Goal: Task Accomplishment & Management: Manage account settings

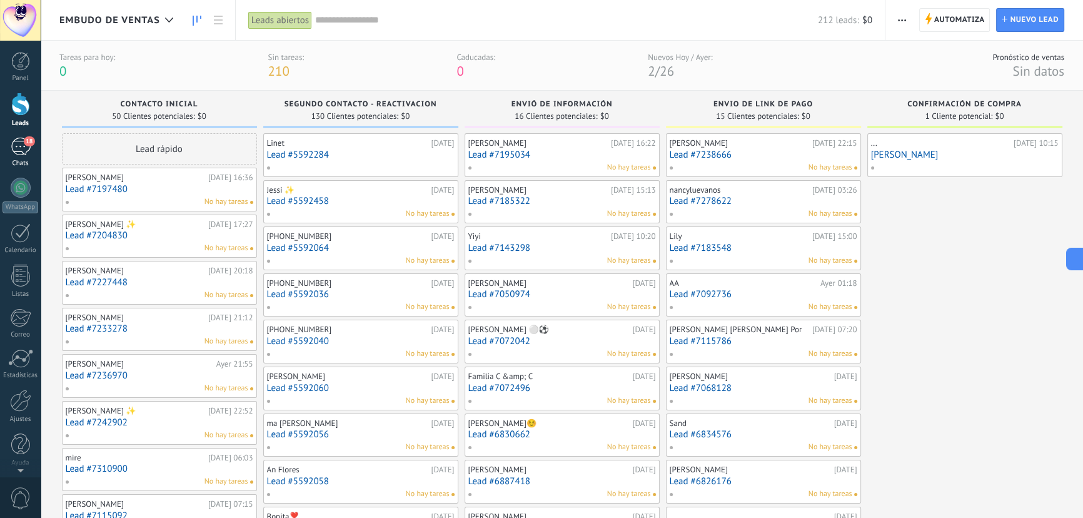
click at [11, 146] on div "18" at bounding box center [21, 147] width 20 height 18
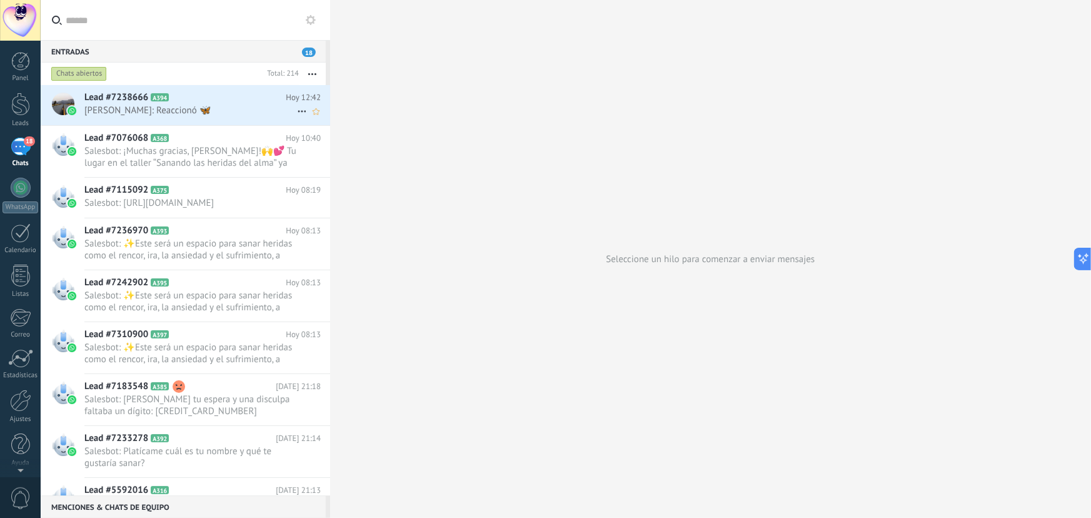
click at [184, 109] on span "[PERSON_NAME]: Reaccionó 🦋" at bounding box center [190, 110] width 213 height 12
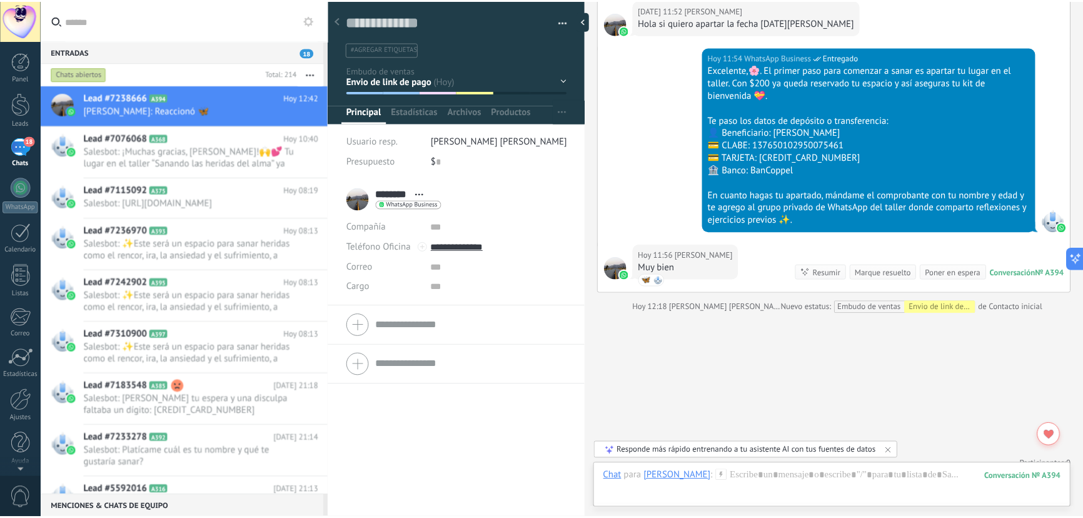
scroll to position [656, 0]
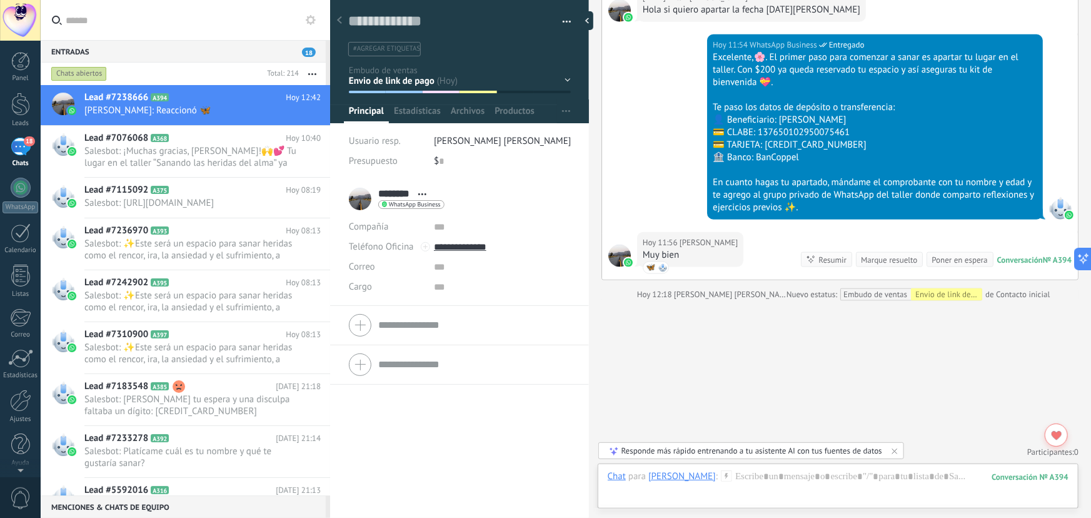
click at [885, 261] on div "Marque resuelto" at bounding box center [889, 260] width 56 height 12
click at [12, 106] on div at bounding box center [20, 104] width 19 height 23
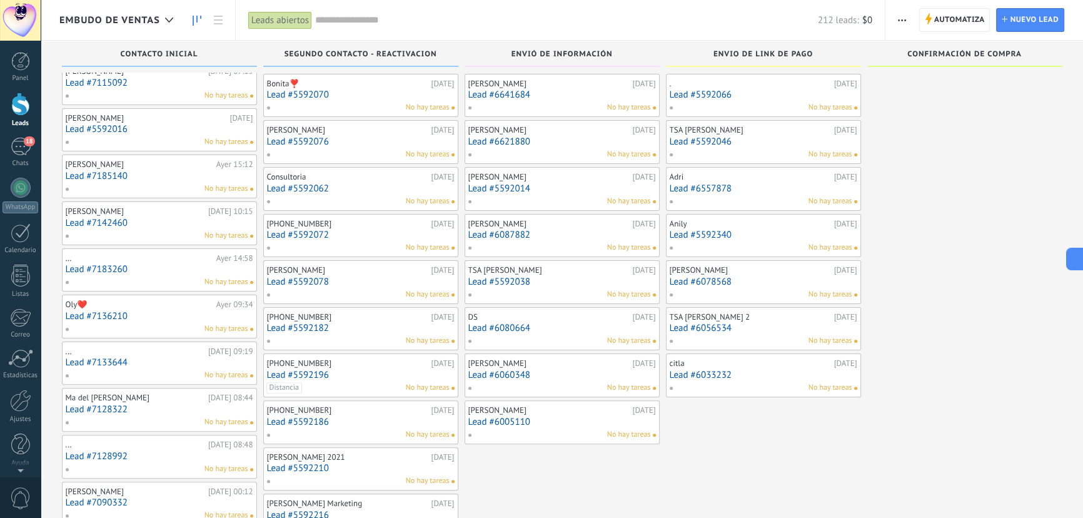
scroll to position [398, 0]
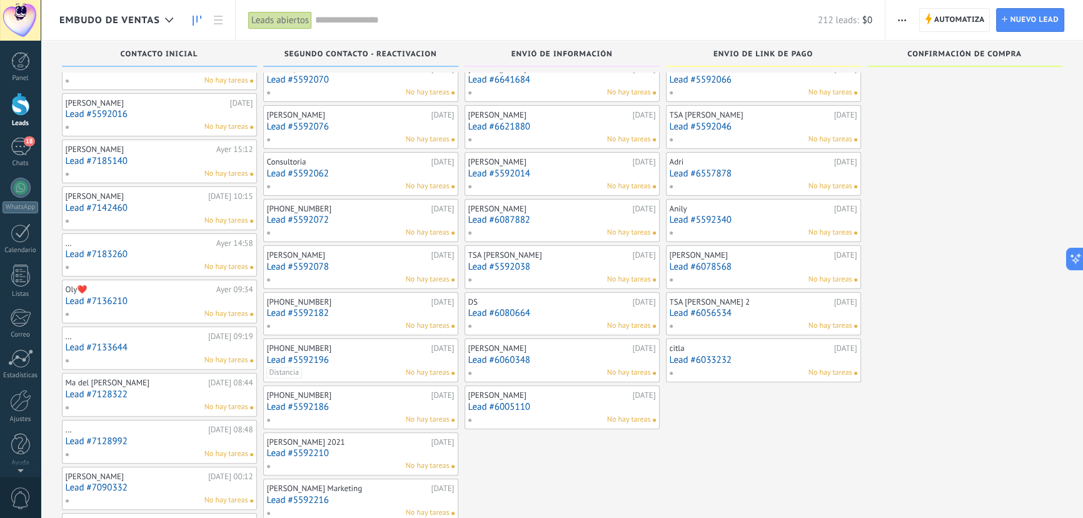
click at [769, 358] on link "Lead #6033232" at bounding box center [763, 359] width 188 height 11
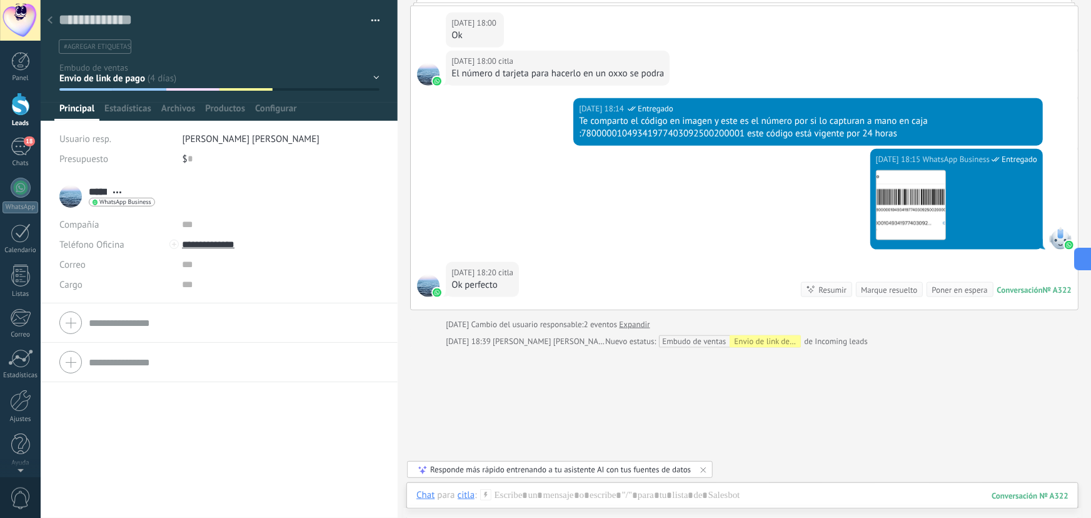
scroll to position [712, 0]
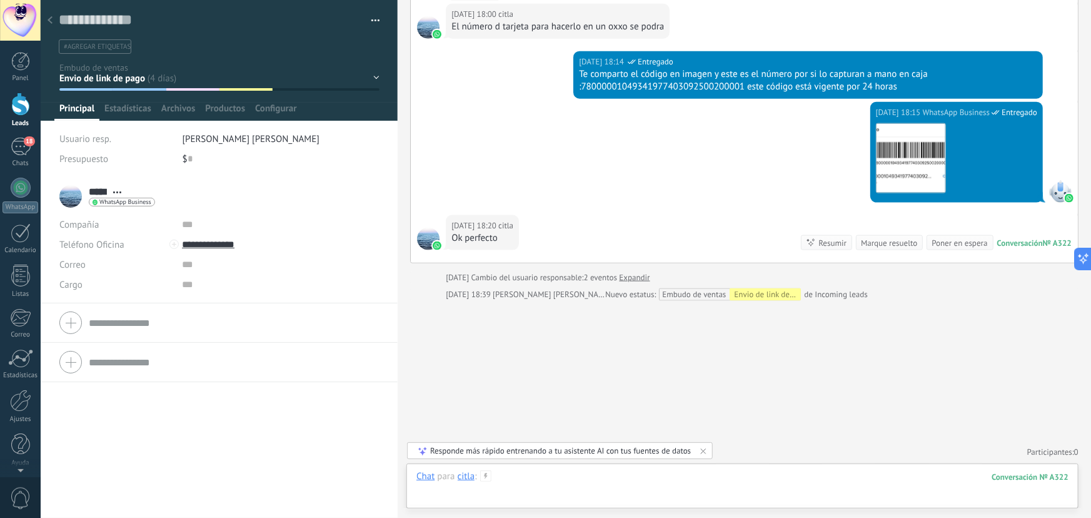
click at [559, 474] on div at bounding box center [742, 489] width 652 height 38
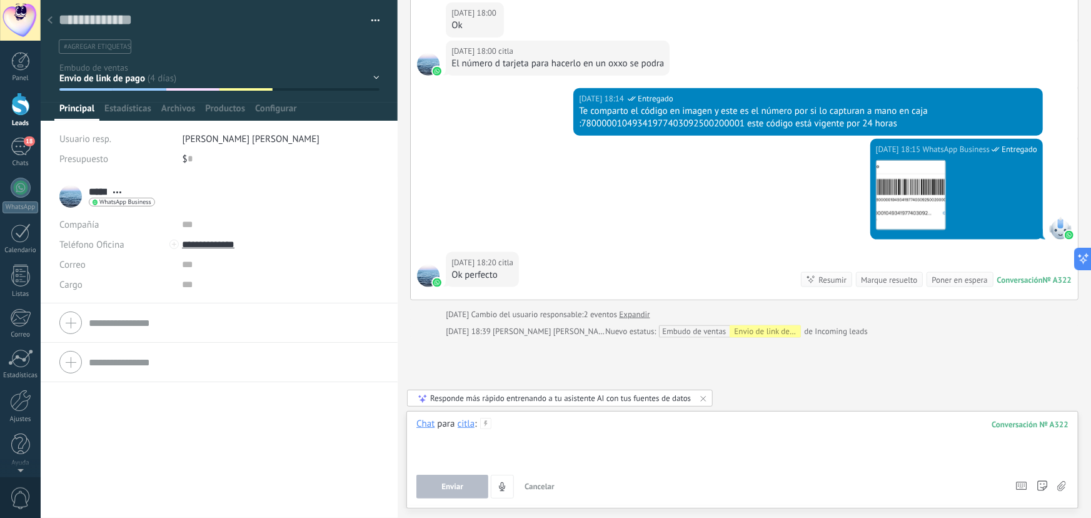
scroll to position [655, 0]
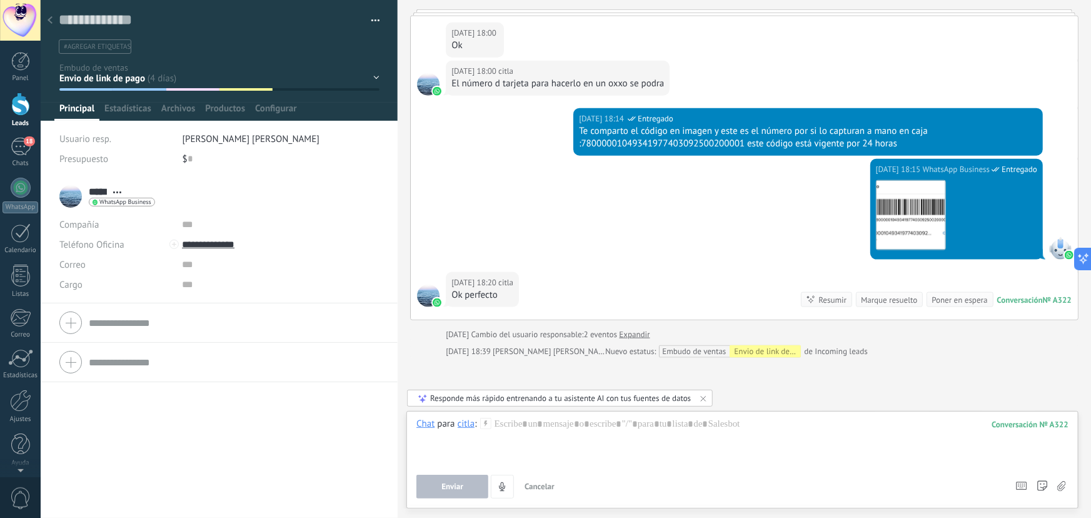
click at [582, 210] on div "[DATE] 18:15 WhatsApp Business Entregado Descargar" at bounding box center [744, 215] width 667 height 113
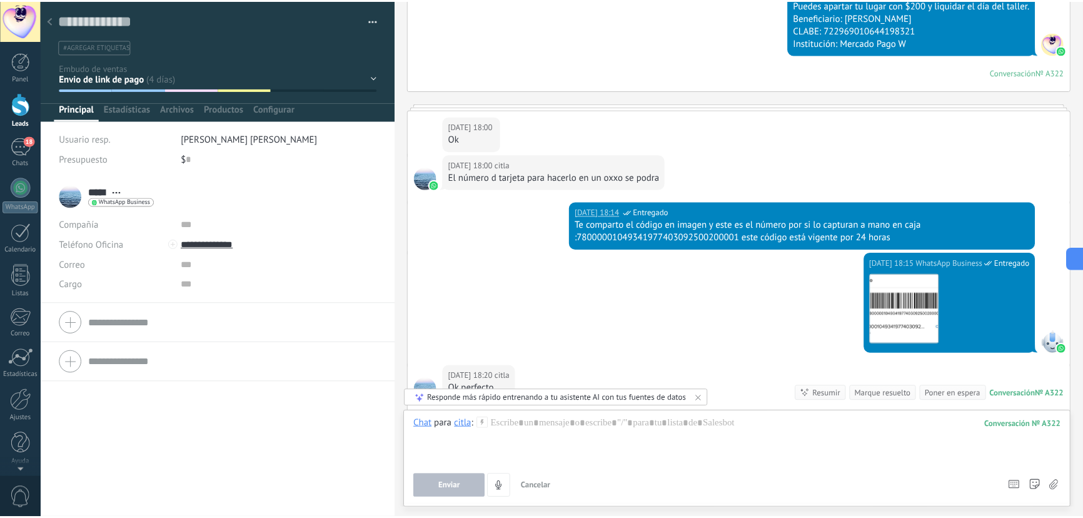
scroll to position [712, 0]
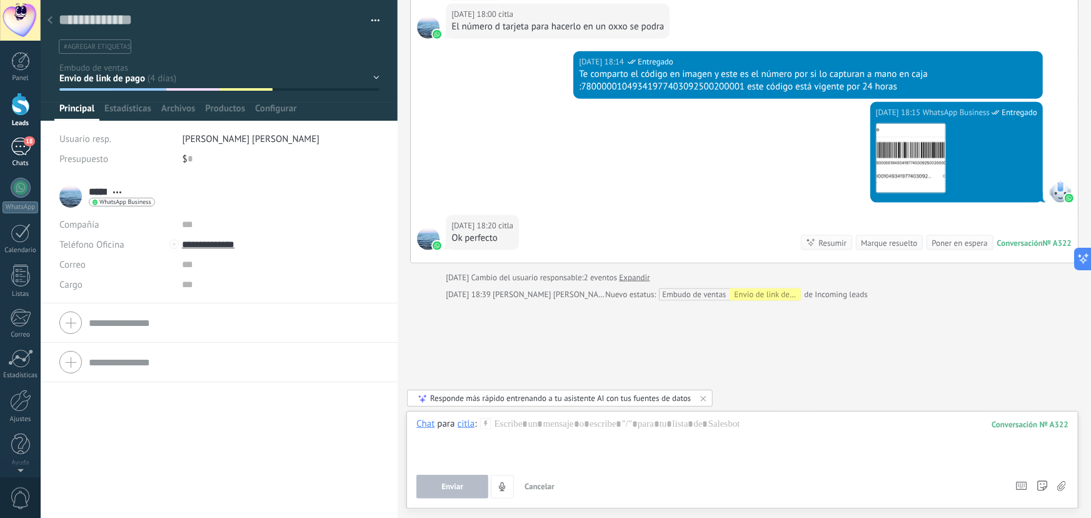
click at [21, 143] on div "18" at bounding box center [21, 147] width 20 height 18
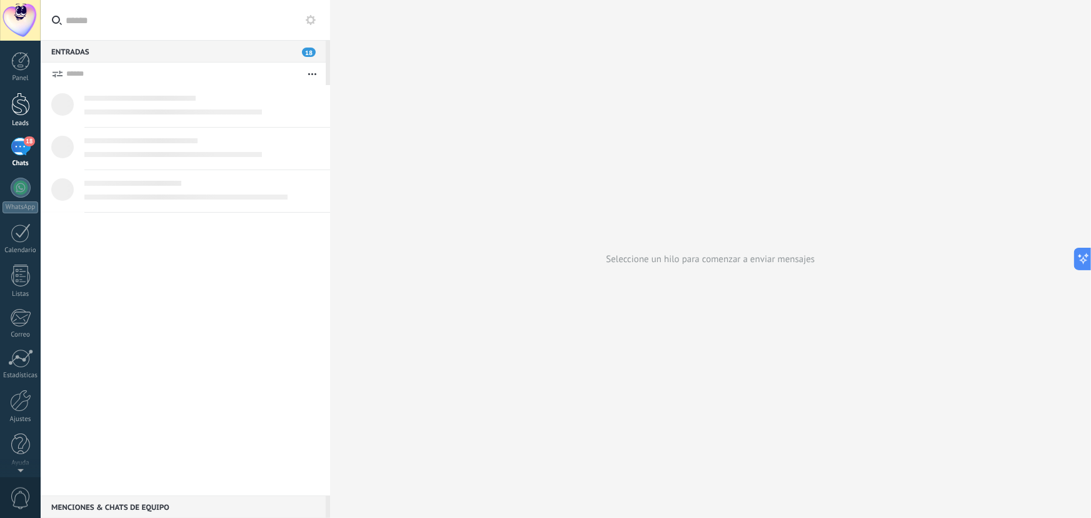
click at [18, 106] on div at bounding box center [20, 104] width 19 height 23
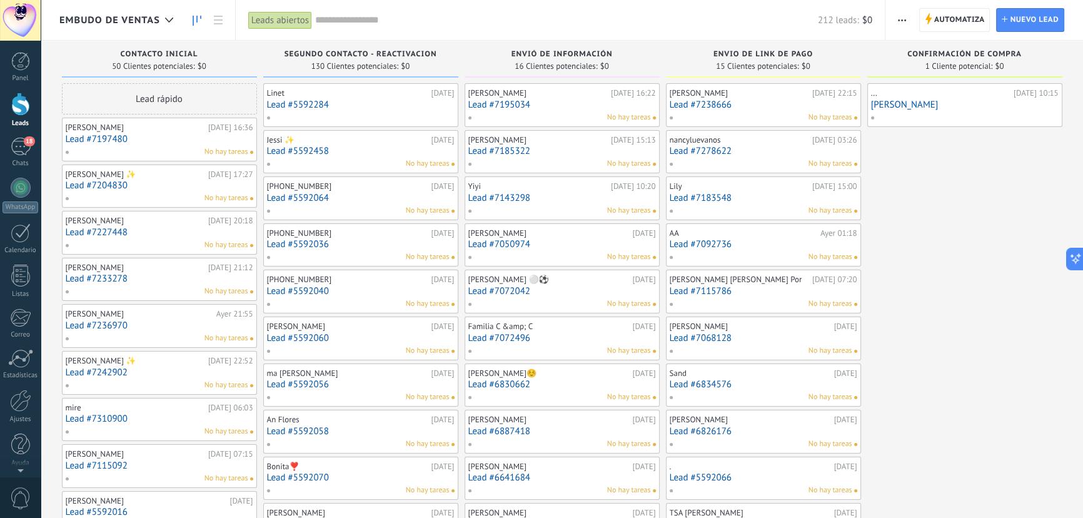
drag, startPoint x: 271, startPoint y: 1, endPoint x: 873, endPoint y: 204, distance: 635.3
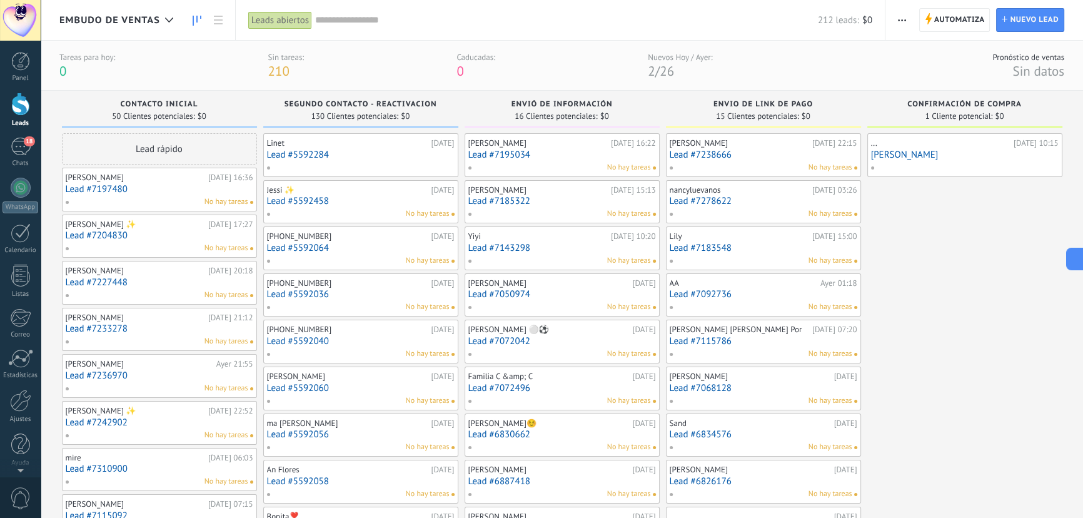
click at [518, 155] on link "Lead #7195034" at bounding box center [562, 154] width 188 height 11
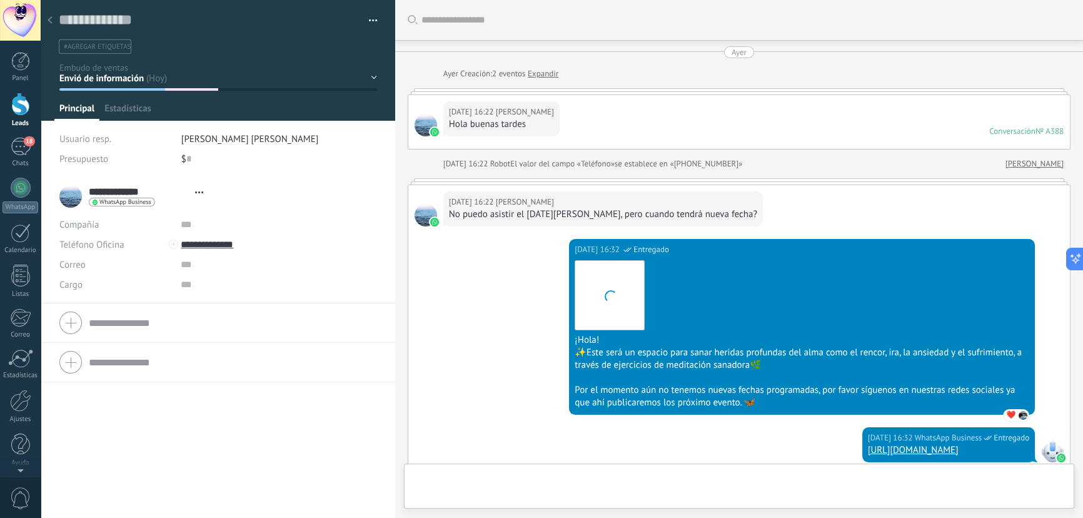
type textarea "**********"
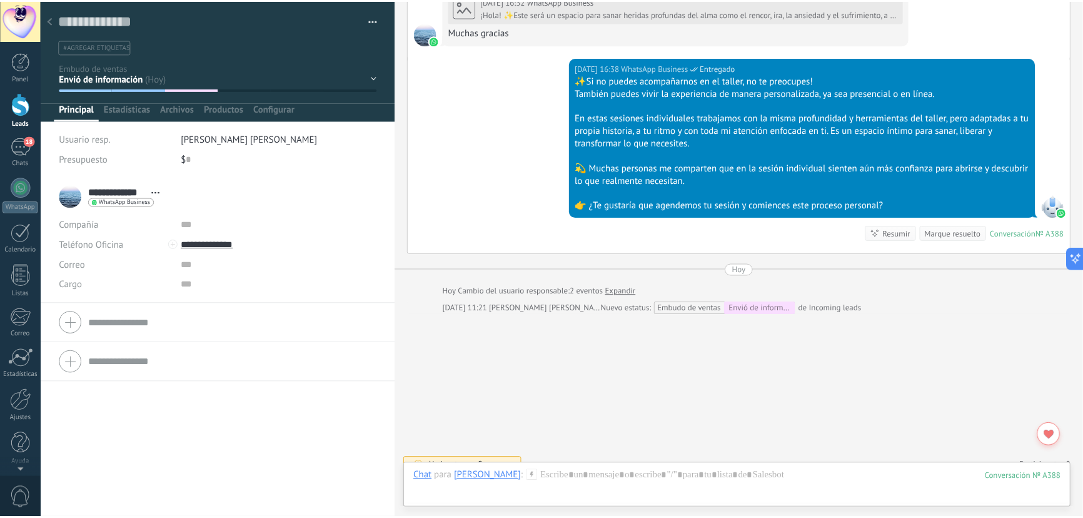
scroll to position [517, 0]
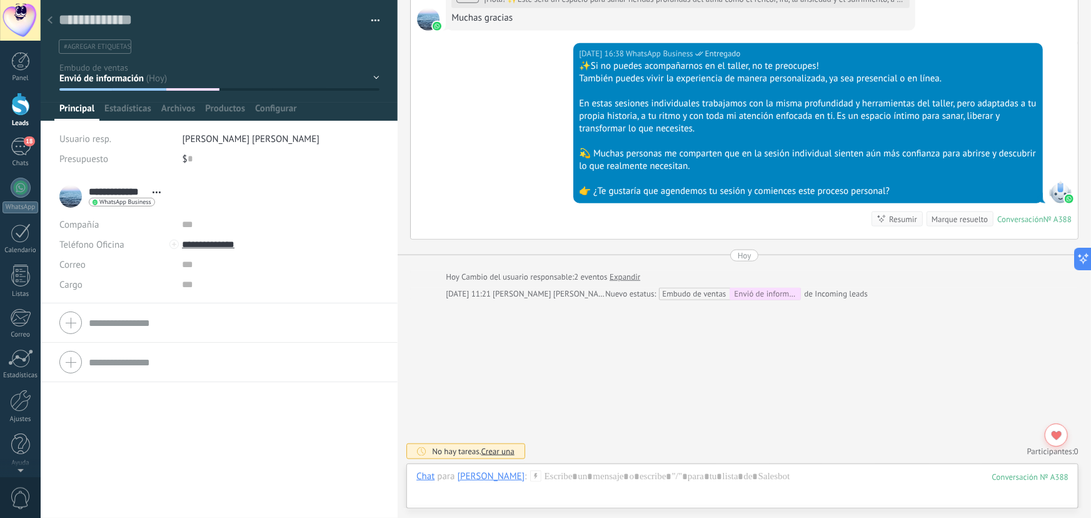
click at [51, 17] on icon at bounding box center [50, 20] width 5 height 8
